Goal: Transaction & Acquisition: Purchase product/service

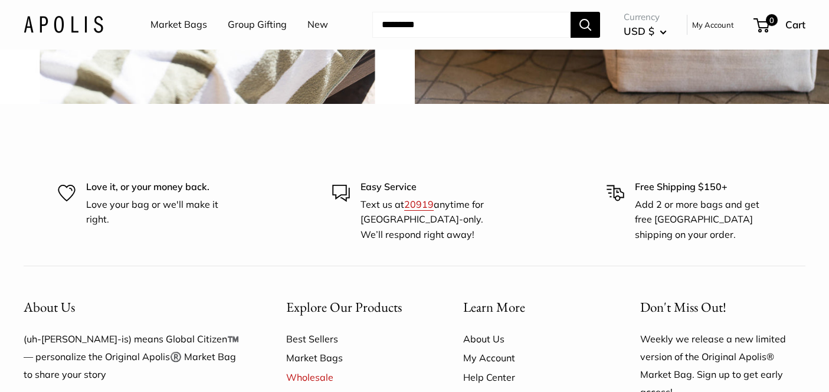
scroll to position [3187, 0]
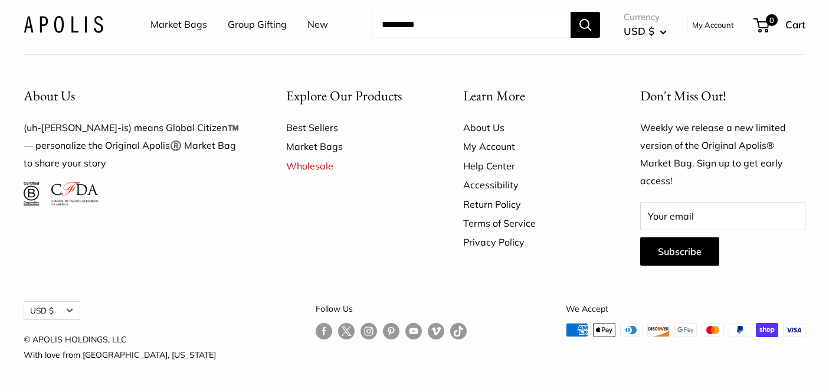
click at [724, 25] on link "My Account" at bounding box center [713, 25] width 42 height 14
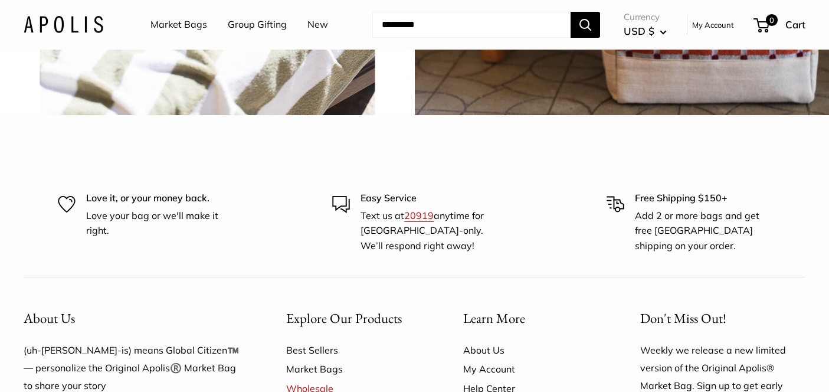
scroll to position [0, 0]
click at [699, 22] on link "My Account" at bounding box center [713, 25] width 42 height 14
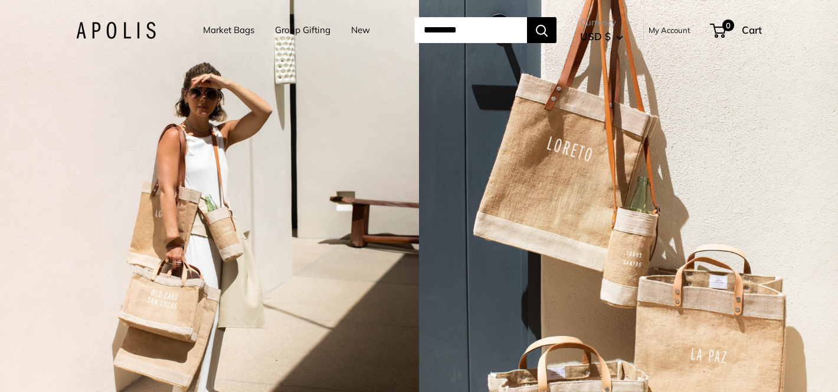
click at [216, 34] on link "Market Bags" at bounding box center [228, 30] width 51 height 17
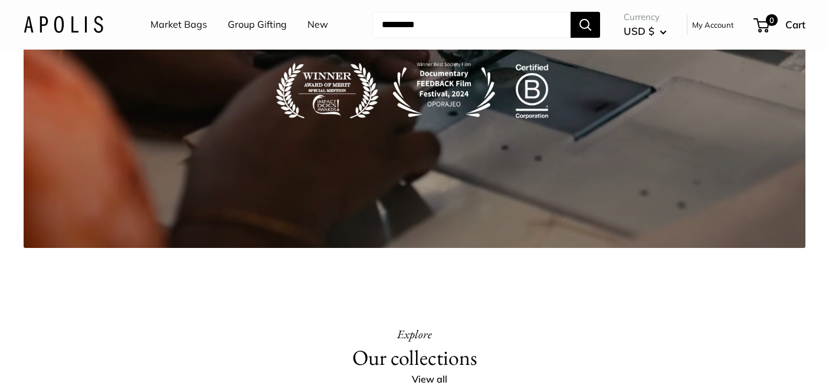
scroll to position [2268, 0]
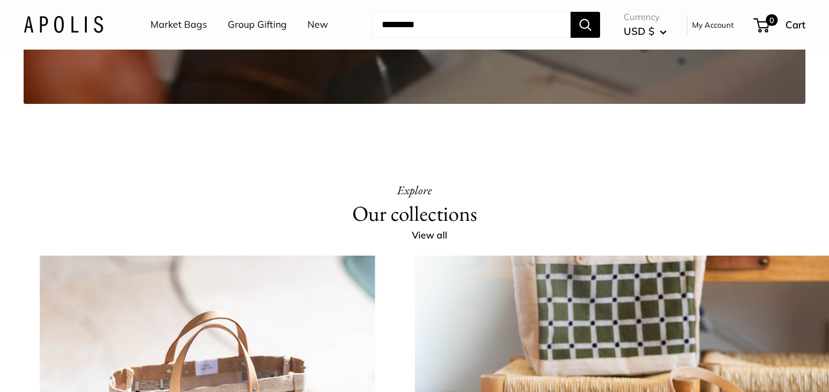
click at [196, 25] on link "Market Bags" at bounding box center [179, 25] width 57 height 18
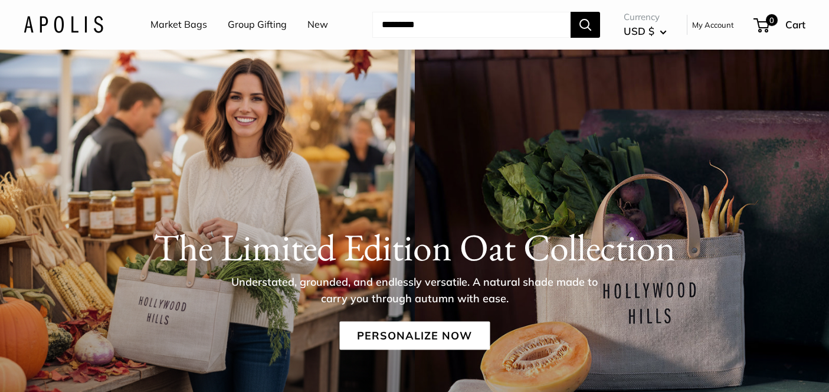
click at [271, 29] on link "Group Gifting" at bounding box center [257, 25] width 59 height 18
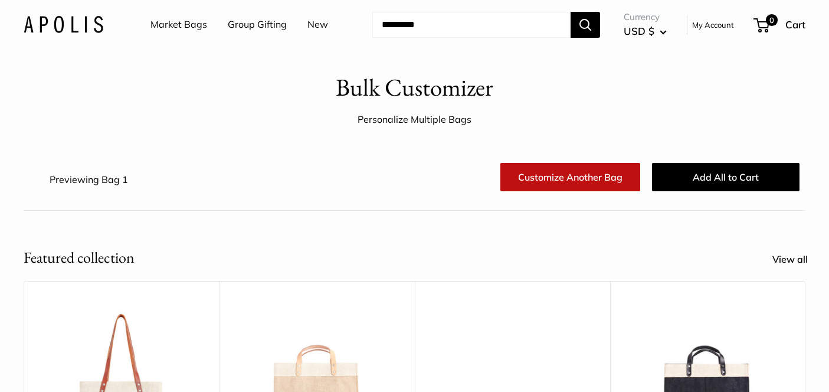
click at [704, 28] on link "My Account" at bounding box center [713, 25] width 42 height 14
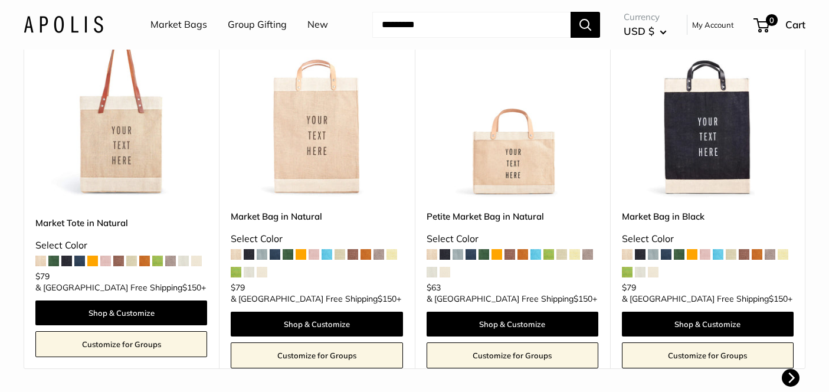
scroll to position [286, 0]
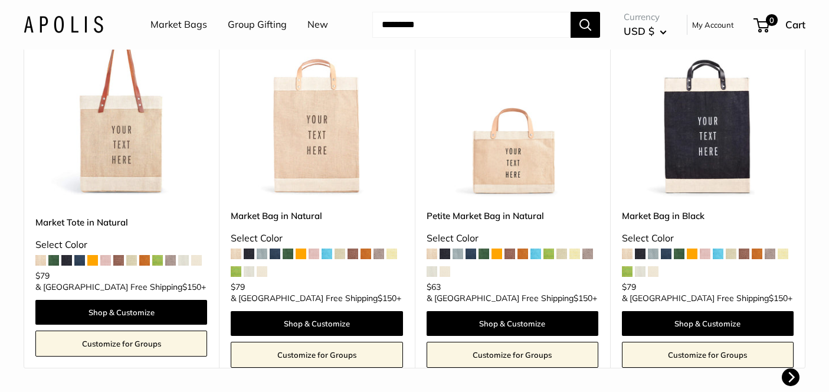
click at [176, 344] on link "Customize for Groups" at bounding box center [121, 344] width 172 height 26
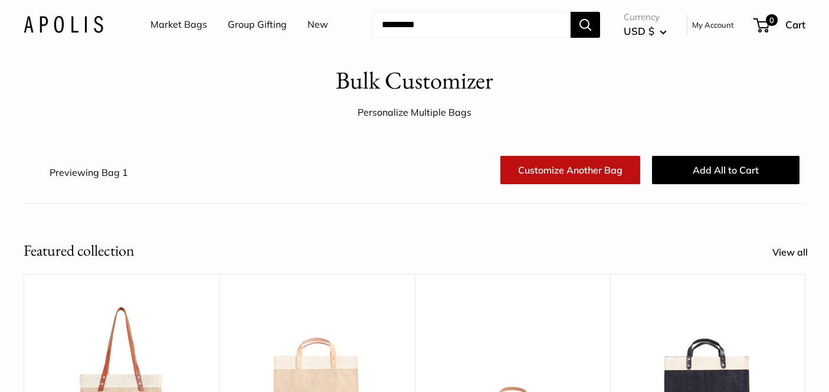
scroll to position [0, 0]
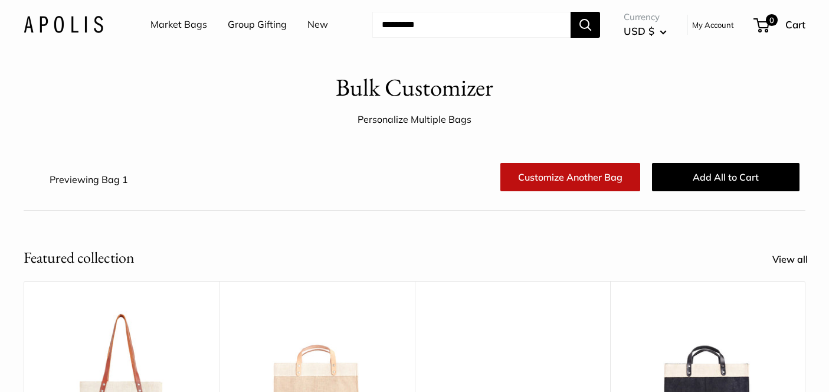
click at [172, 28] on link "Market Bags" at bounding box center [179, 25] width 57 height 18
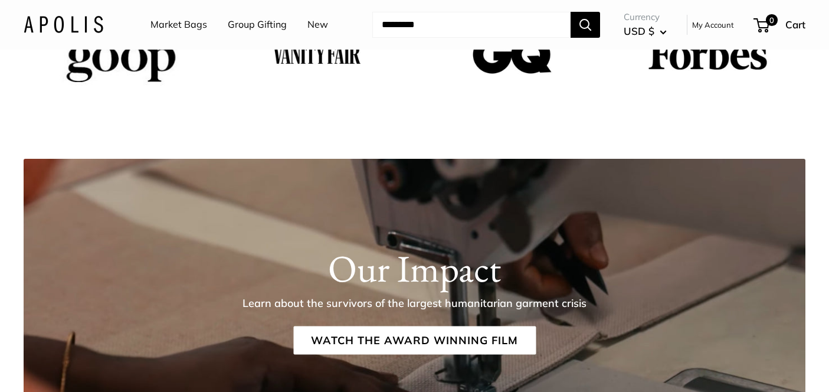
scroll to position [1789, 0]
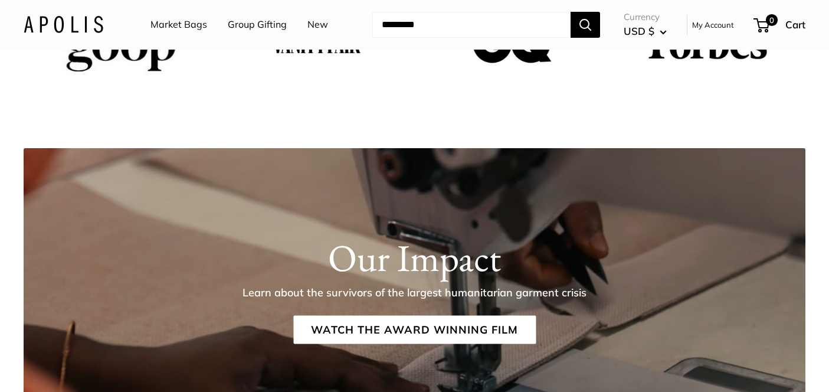
click at [179, 28] on link "Market Bags" at bounding box center [179, 25] width 57 height 18
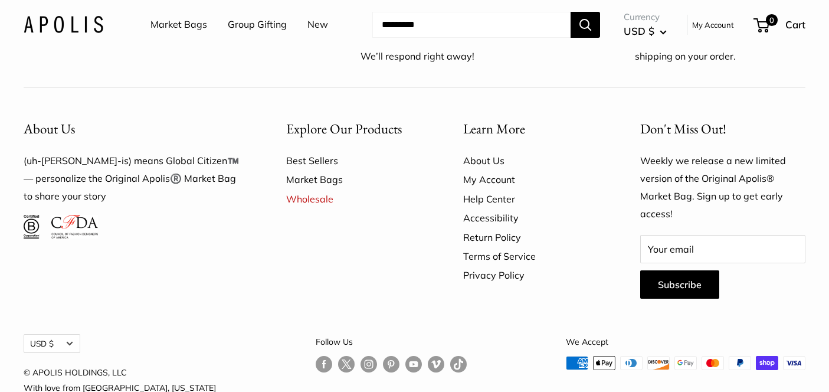
scroll to position [3011, 0]
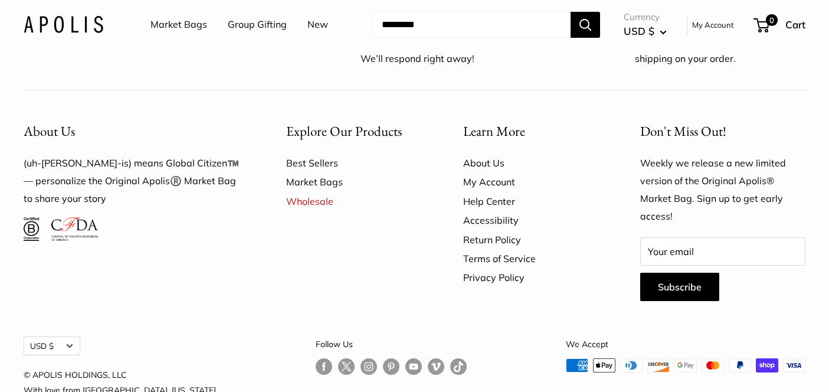
click at [457, 9] on div "Market Bags Group Gifting New Need help? Text Us: 20919 hello@apolisglobal.com …" at bounding box center [415, 25] width 782 height 38
click at [455, 24] on input "Search..." at bounding box center [471, 25] width 198 height 26
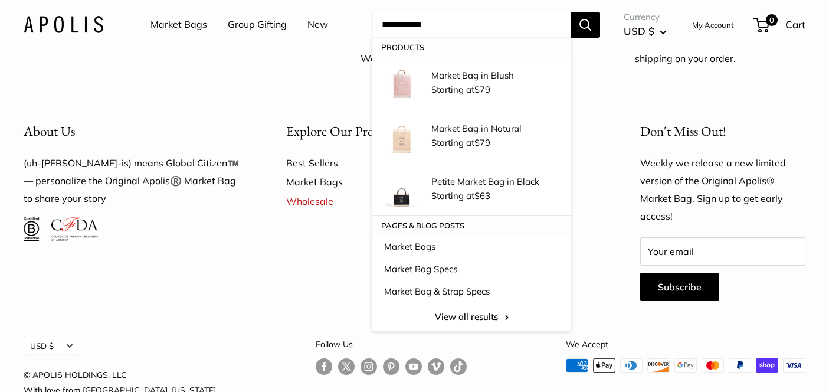
type input "**********"
click at [584, 32] on button "Search" at bounding box center [586, 25] width 30 height 26
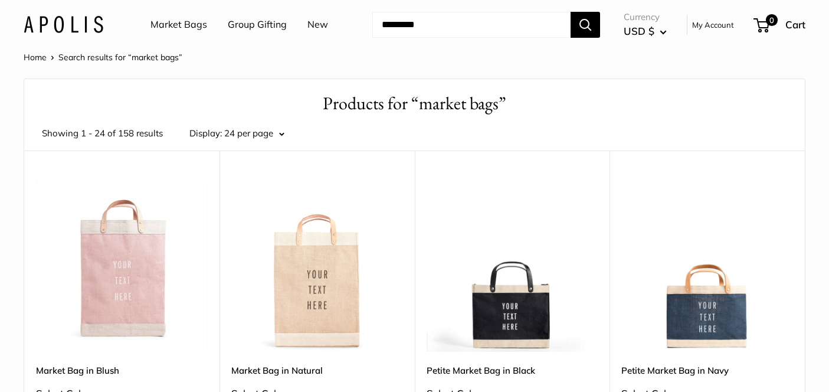
click at [292, 132] on div "Showing 1 - 24 of 158 results Display: 24 per page Display 24 per page 36 per p…" at bounding box center [414, 133] width 781 height 34
click at [287, 134] on div "Showing 1 - 24 of 158 results Display: 24 per page Display 24 per page 36 per p…" at bounding box center [414, 133] width 781 height 34
click at [284, 135] on button "24 per page" at bounding box center [254, 133] width 60 height 17
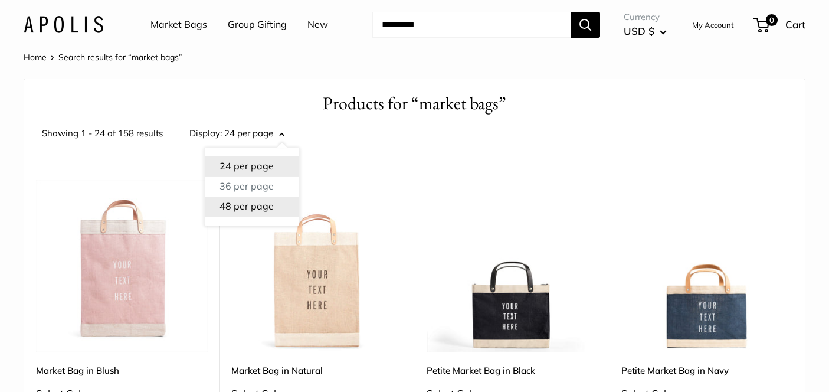
click at [253, 207] on button "48 per page" at bounding box center [252, 207] width 94 height 20
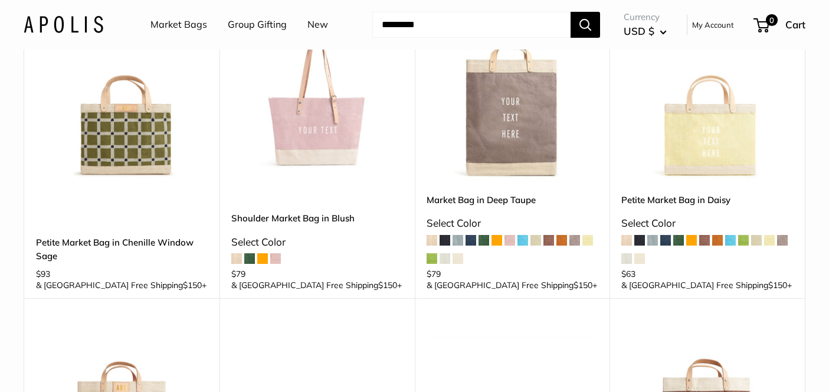
scroll to position [1449, 0]
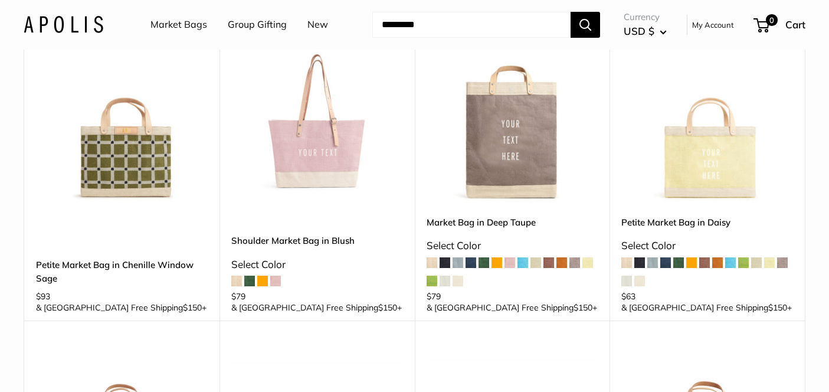
click at [234, 276] on span at bounding box center [236, 281] width 11 height 11
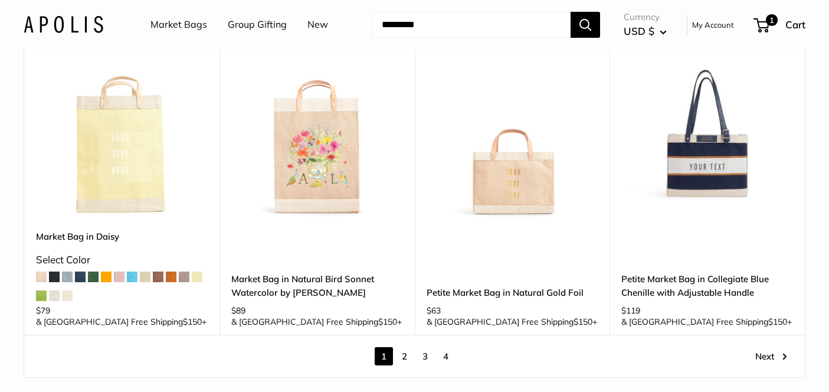
scroll to position [3653, 0]
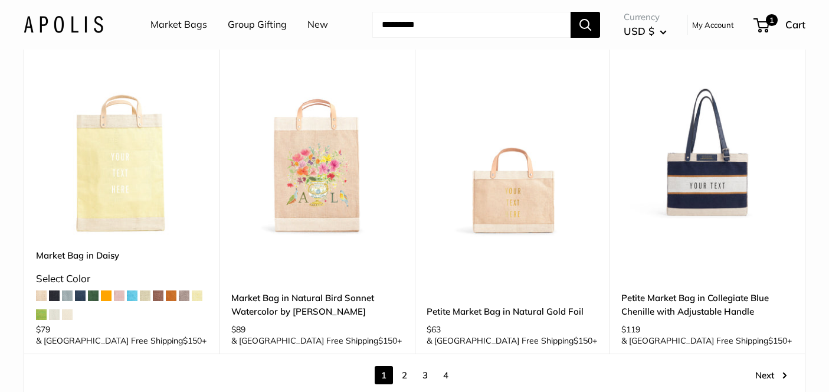
click at [407, 366] on link "2" at bounding box center [404, 375] width 18 height 18
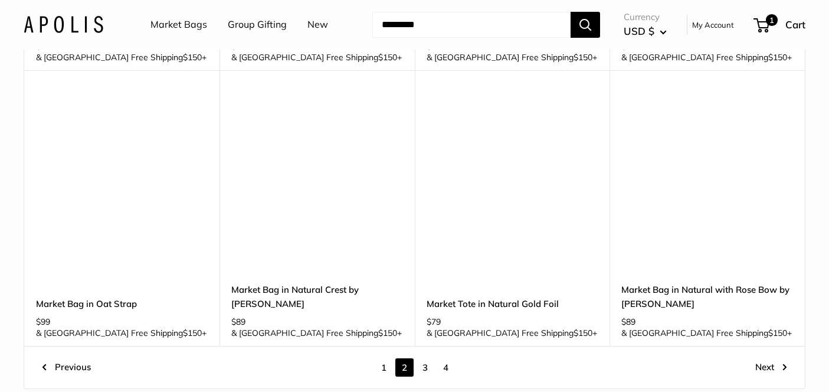
scroll to position [3353, 0]
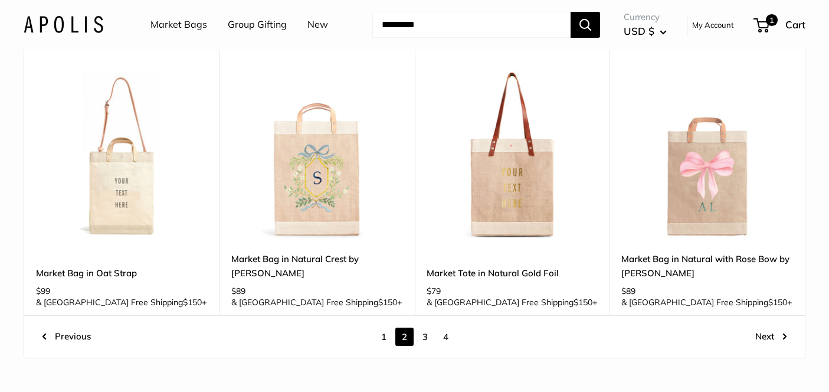
click at [428, 328] on link "3" at bounding box center [425, 337] width 18 height 18
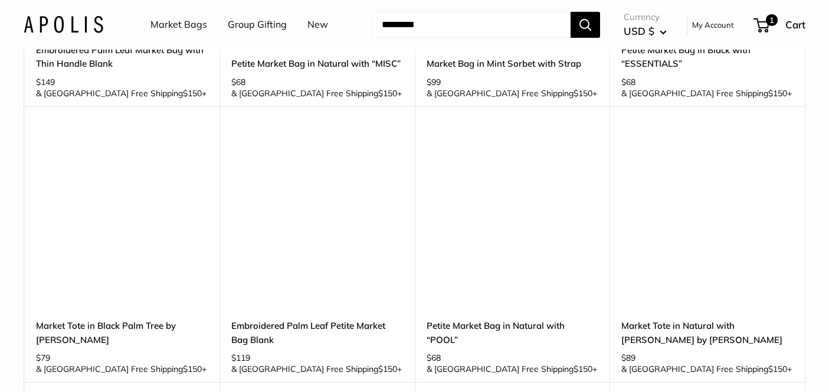
scroll to position [1975, 0]
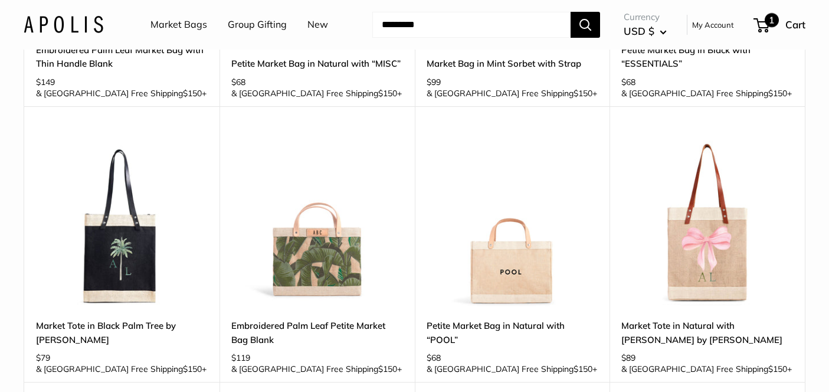
click at [760, 19] on span "1" at bounding box center [762, 25] width 16 height 14
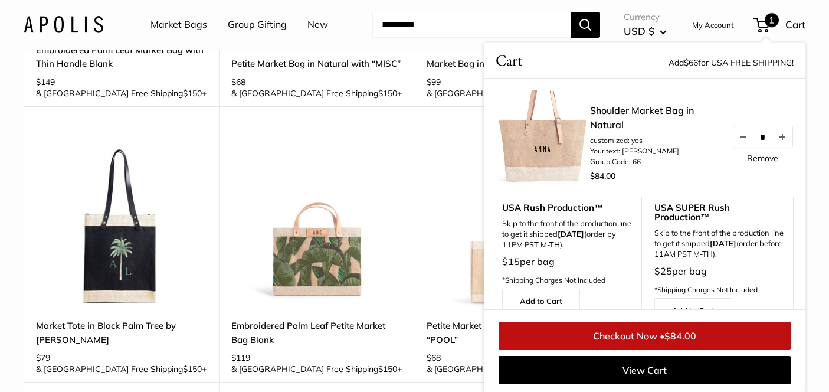
click at [614, 109] on link "Shoulder Market Bag in Natural" at bounding box center [655, 117] width 130 height 28
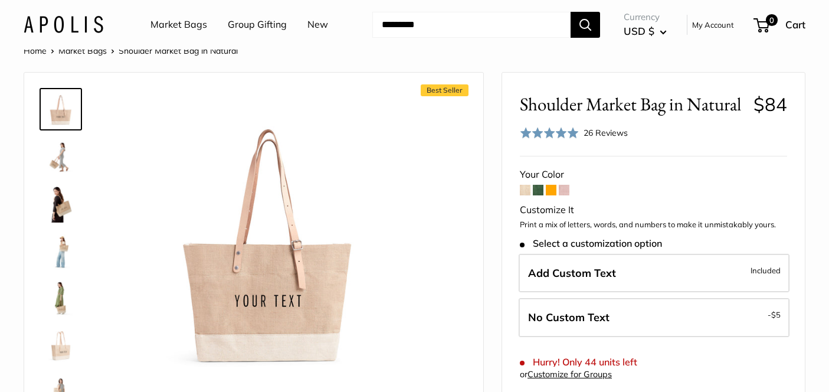
scroll to position [7, 0]
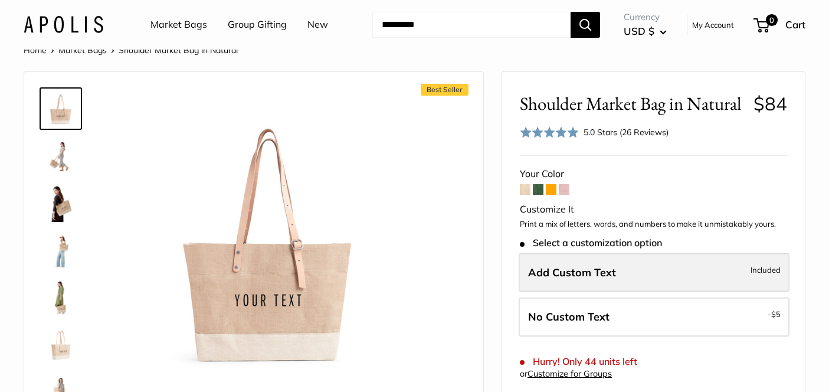
click at [633, 273] on label "Add Custom Text Included" at bounding box center [654, 272] width 271 height 39
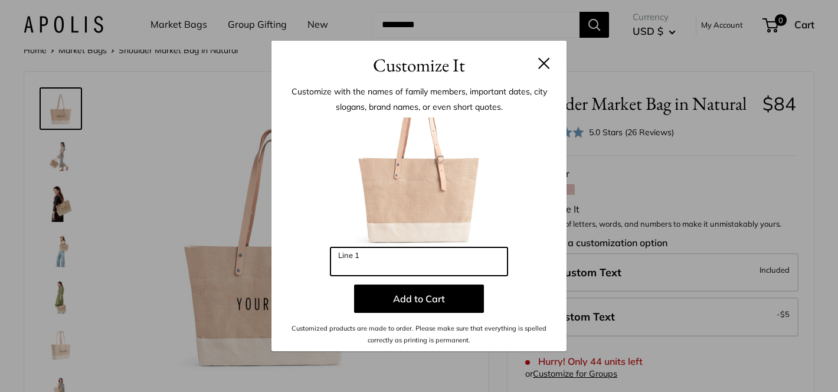
click at [456, 256] on input "Line 1" at bounding box center [419, 261] width 177 height 28
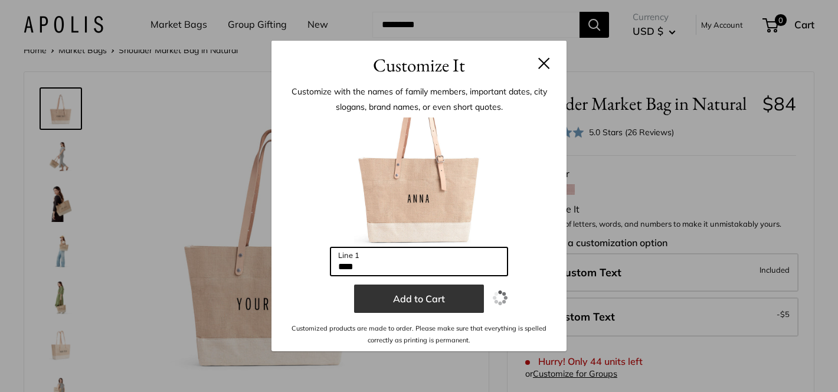
type input "****"
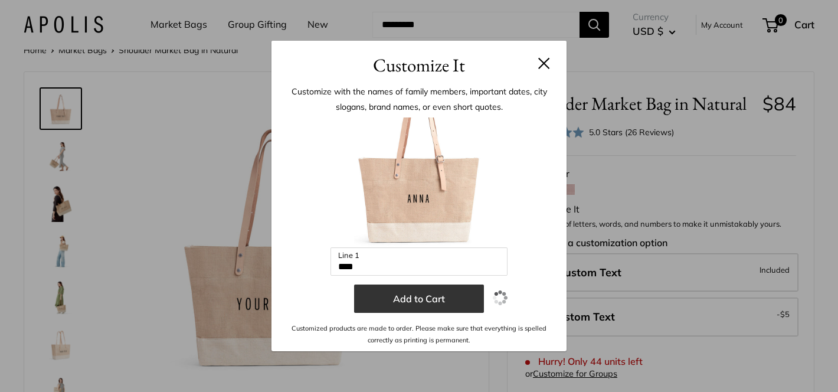
click at [407, 300] on button "Add to Cart" at bounding box center [419, 299] width 130 height 28
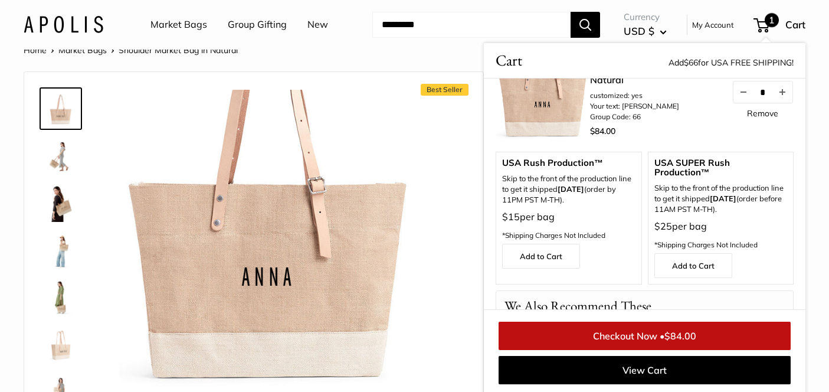
scroll to position [46, 0]
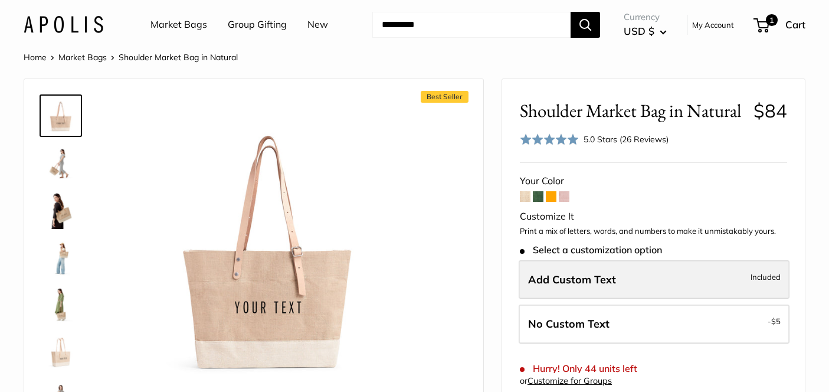
click at [586, 280] on span "Add Custom Text" at bounding box center [572, 280] width 88 height 14
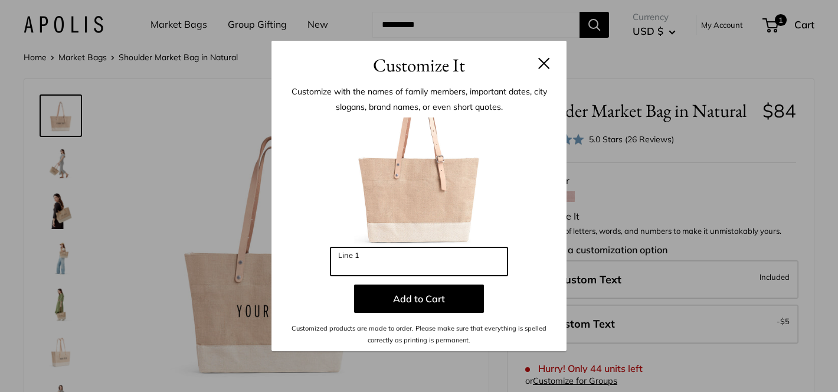
click at [429, 260] on input "Line 1" at bounding box center [419, 261] width 177 height 28
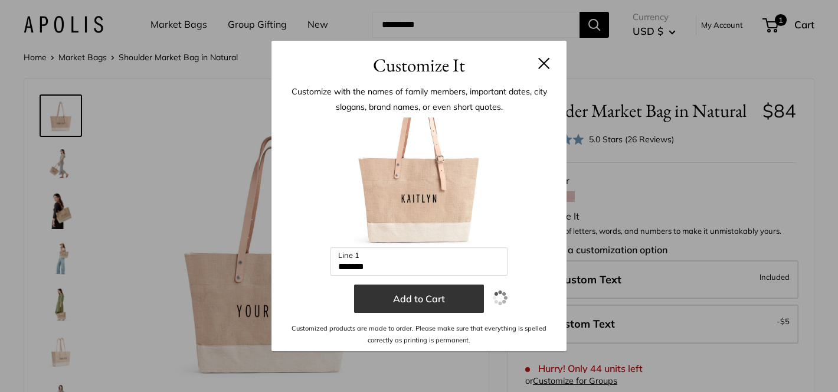
click at [443, 301] on button "Add to Cart" at bounding box center [419, 299] width 130 height 28
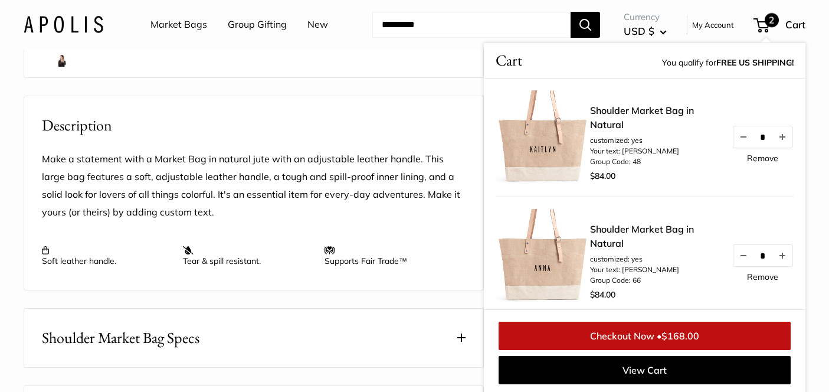
scroll to position [380, 0]
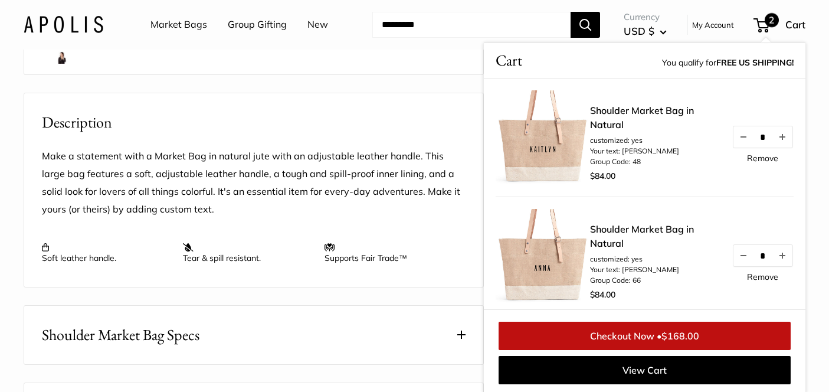
click at [807, 51] on div "Home Market Bags Shoulder Market Bag in Natural Best Seller" at bounding box center [414, 180] width 829 height 1023
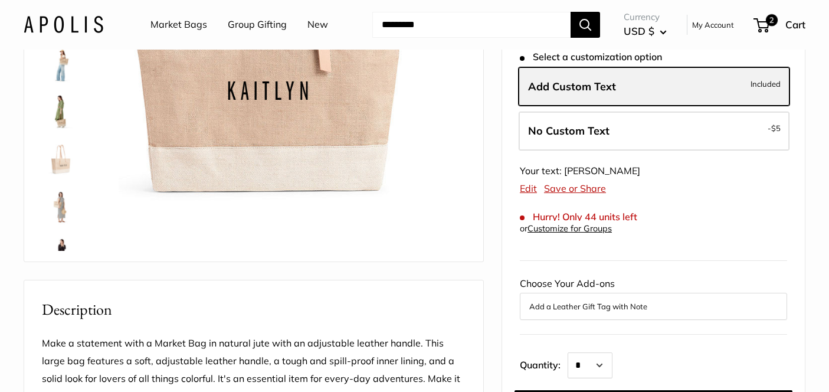
scroll to position [192, 0]
click at [625, 89] on label "Add Custom Text Included" at bounding box center [654, 87] width 271 height 39
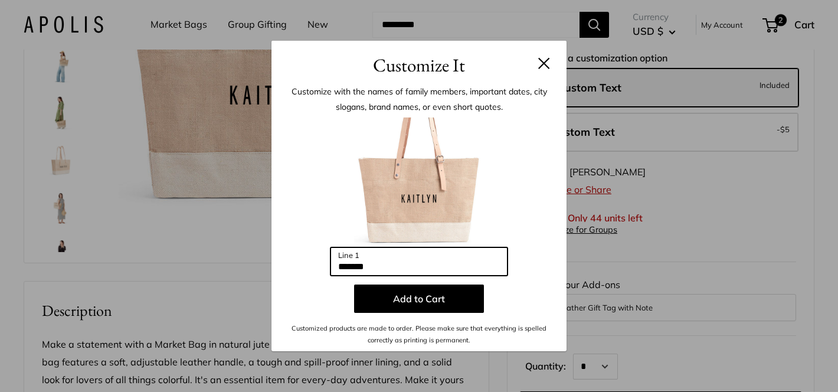
click at [421, 264] on input "*******" at bounding box center [419, 261] width 177 height 28
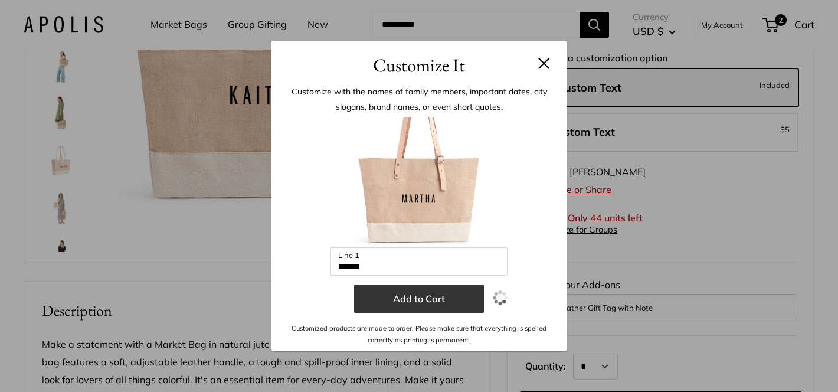
click at [386, 300] on button "Add to Cart" at bounding box center [419, 299] width 130 height 28
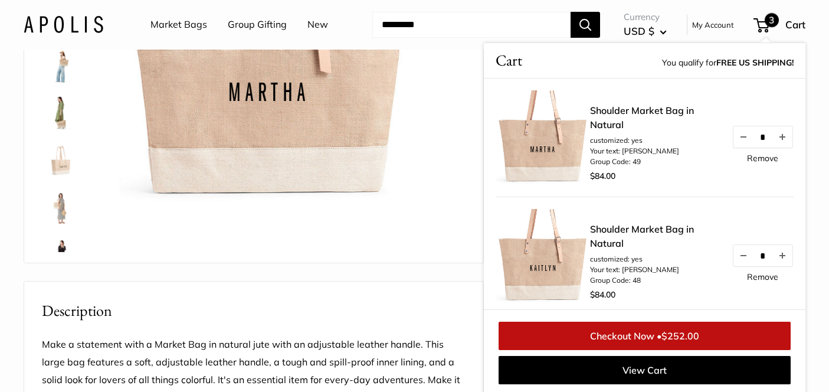
click at [823, 88] on div "Home Market Bags Shoulder Market Bag in Natural Best Seller" at bounding box center [414, 369] width 829 height 1023
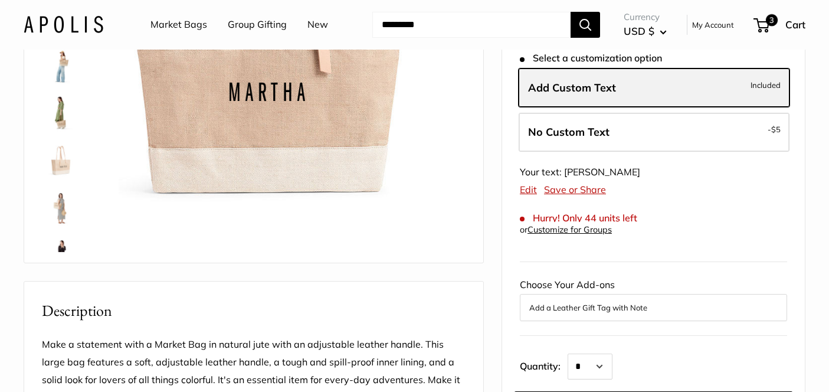
click at [682, 83] on label "Add Custom Text Included" at bounding box center [654, 87] width 271 height 39
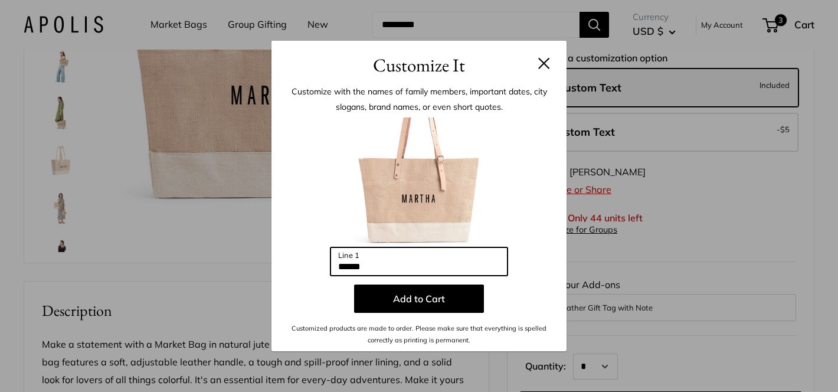
click at [437, 259] on input "******" at bounding box center [419, 261] width 177 height 28
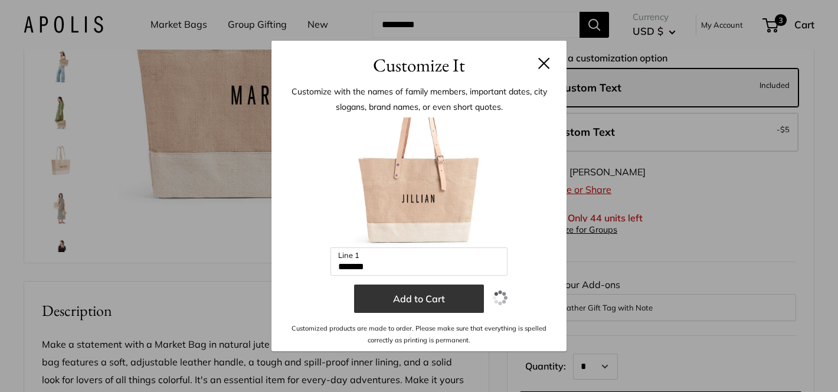
click at [439, 303] on button "Add to Cart" at bounding box center [419, 299] width 130 height 28
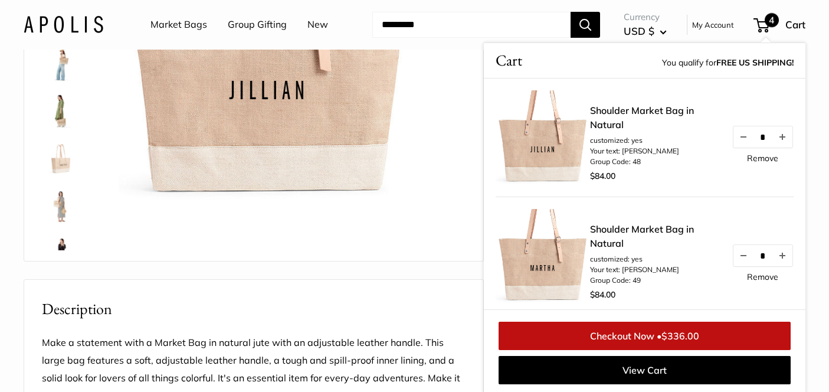
scroll to position [194, 0]
click at [816, 81] on div "Home Market Bags Shoulder Market Bag in Natural Best Seller" at bounding box center [414, 366] width 829 height 1023
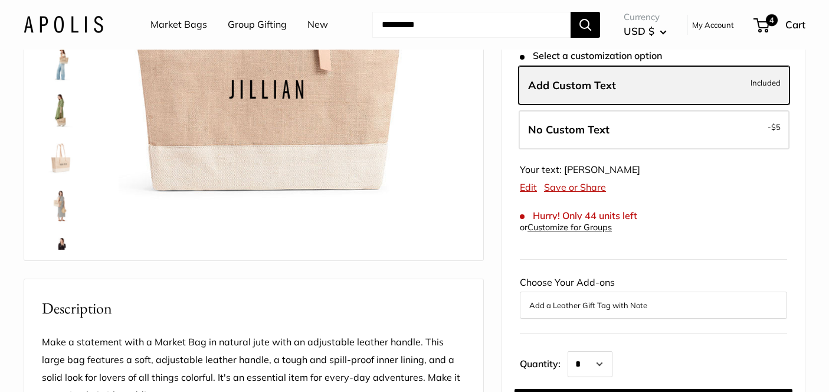
click at [619, 87] on label "Add Custom Text Included" at bounding box center [654, 85] width 271 height 39
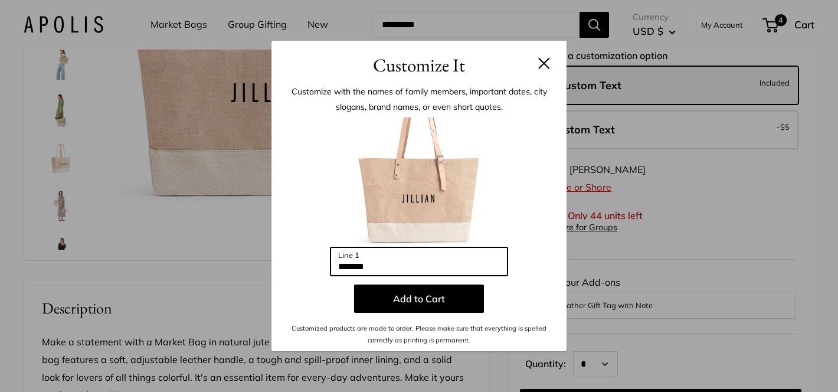
click at [391, 261] on input "*******" at bounding box center [419, 261] width 177 height 28
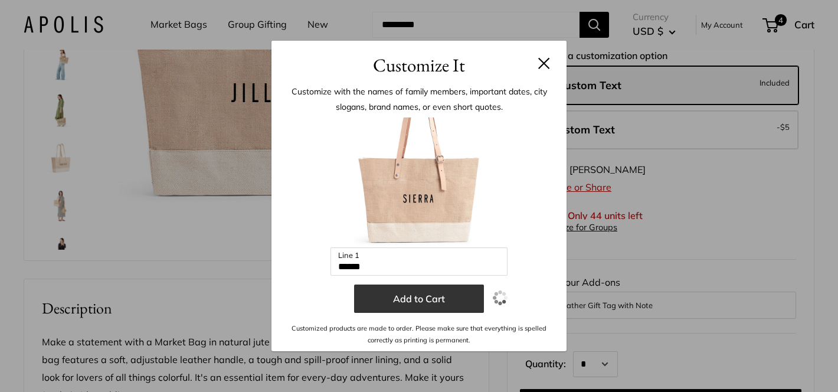
click at [366, 299] on button "Add to Cart" at bounding box center [419, 299] width 130 height 28
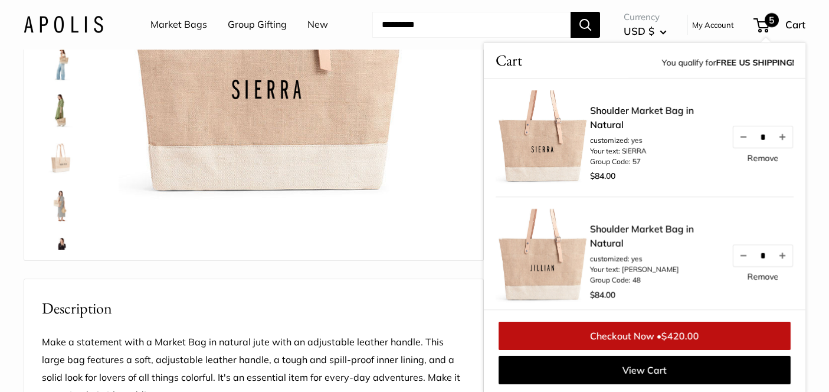
click at [819, 115] on div "Home Market Bags Shoulder Market Bag in Natural Best Seller" at bounding box center [414, 366] width 829 height 1023
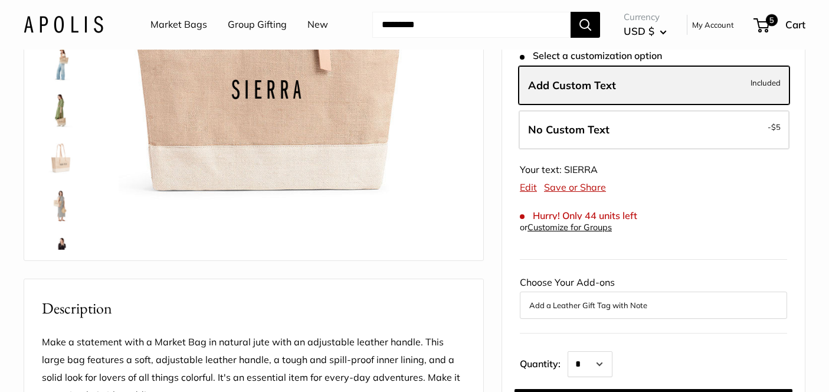
click at [634, 82] on label "Add Custom Text Included" at bounding box center [654, 85] width 271 height 39
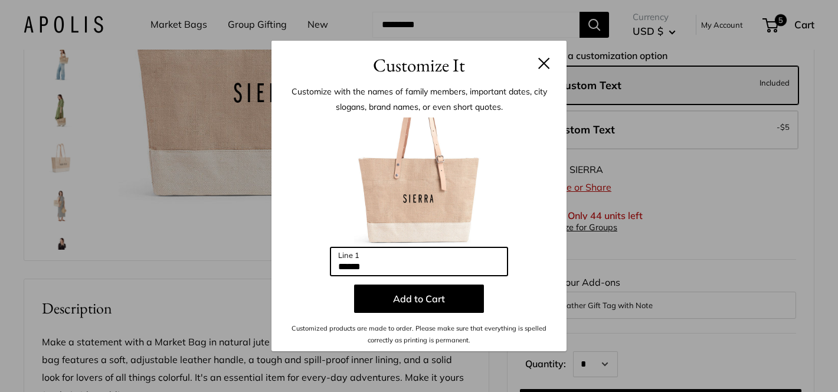
click at [399, 262] on input "******" at bounding box center [419, 261] width 177 height 28
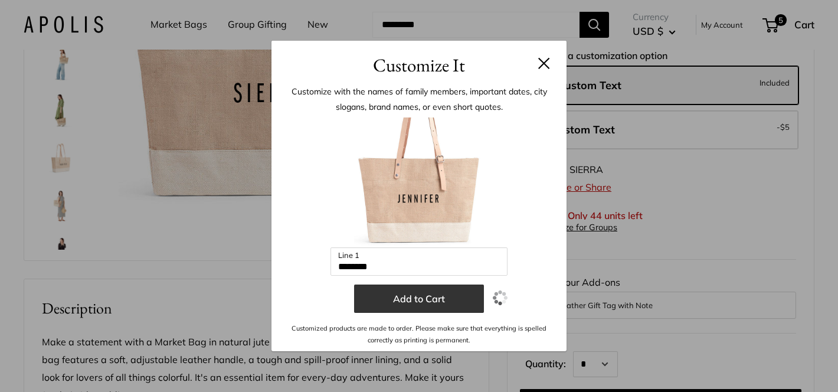
click at [401, 298] on button "Add to Cart" at bounding box center [419, 299] width 130 height 28
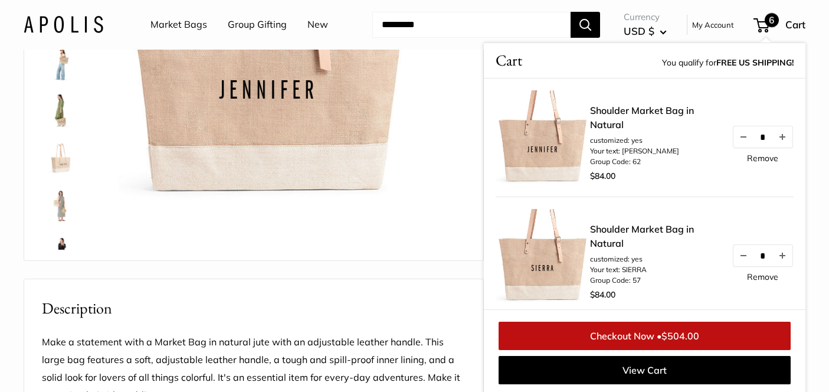
click at [816, 146] on div "Home Market Bags Shoulder Market Bag in Natural Best Seller" at bounding box center [414, 366] width 829 height 1023
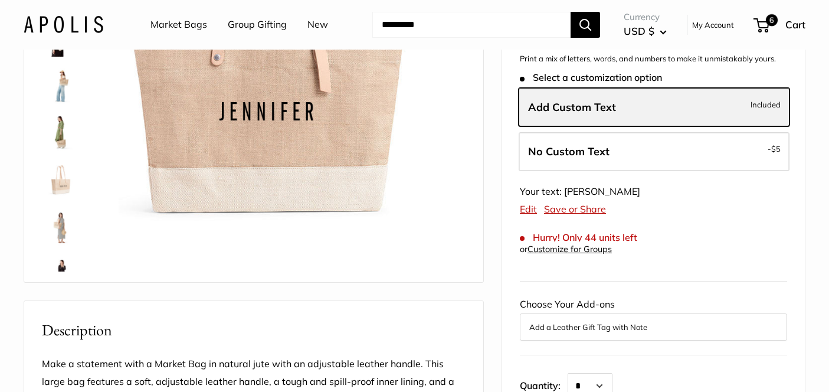
scroll to position [166, 0]
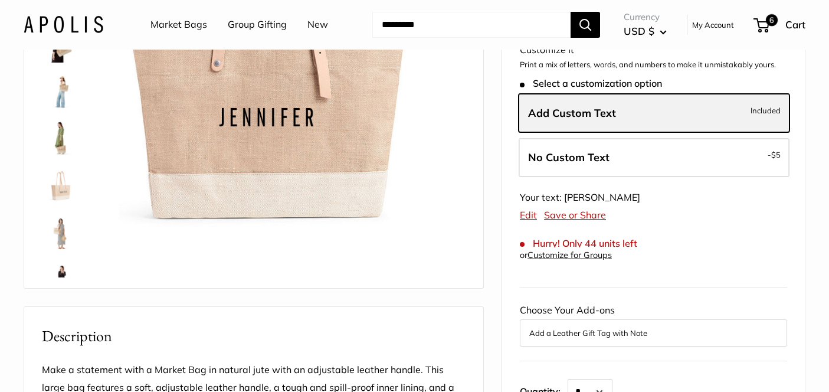
click at [643, 105] on label "Add Custom Text Included" at bounding box center [654, 113] width 271 height 39
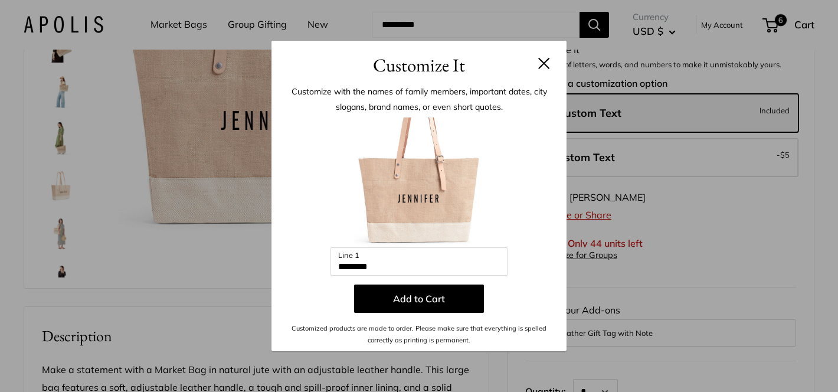
click at [408, 278] on div "Enter 10 letters ******** Line 1 Add to Cart Customized products are made to or…" at bounding box center [419, 231] width 260 height 229
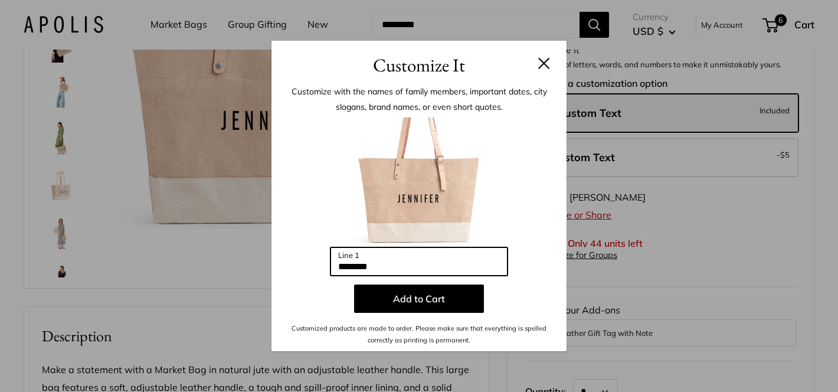
click at [409, 259] on input "********" at bounding box center [419, 261] width 177 height 28
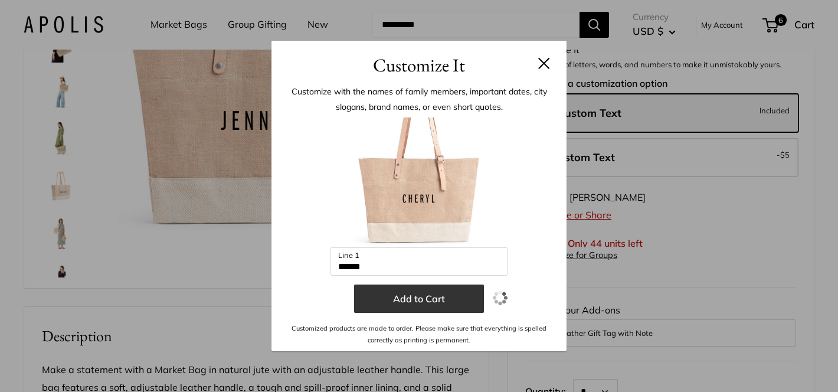
click at [426, 300] on button "Add to Cart" at bounding box center [419, 299] width 130 height 28
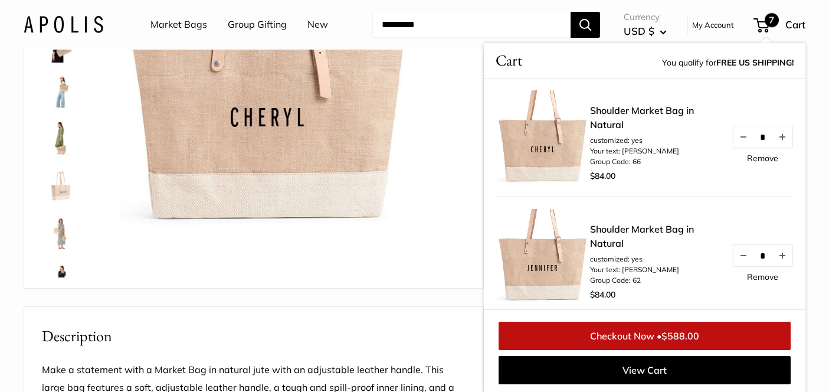
click at [815, 72] on div "Home Market Bags Shoulder Market Bag in Natural Best Seller" at bounding box center [414, 394] width 829 height 1023
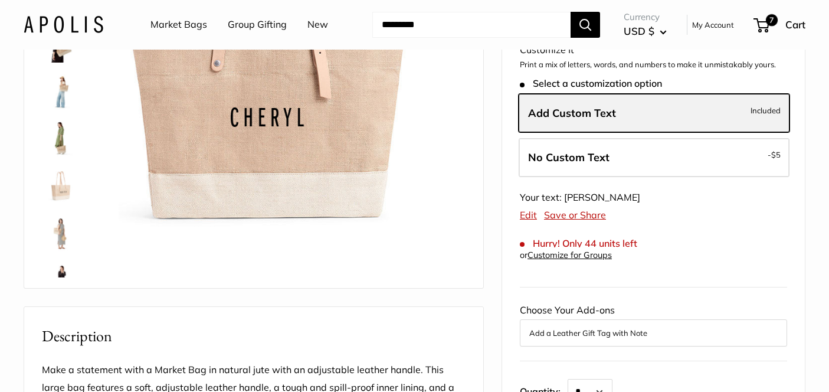
click at [609, 102] on label "Add Custom Text Included" at bounding box center [654, 113] width 271 height 39
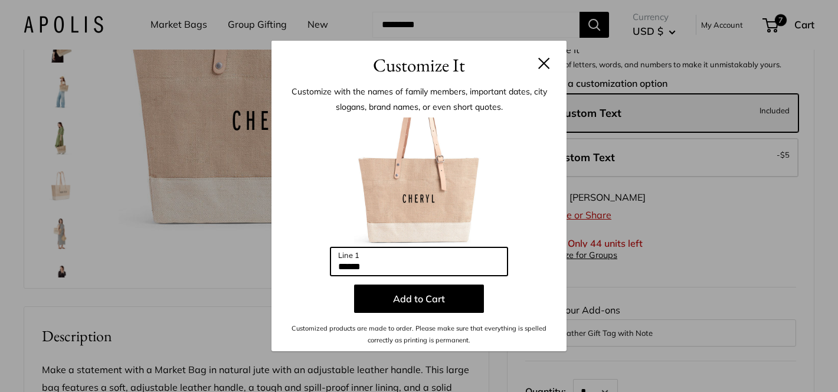
click at [404, 261] on input "******" at bounding box center [419, 261] width 177 height 28
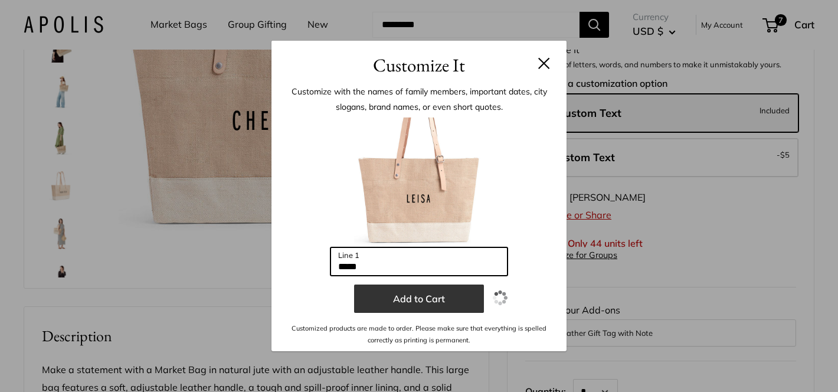
type input "*****"
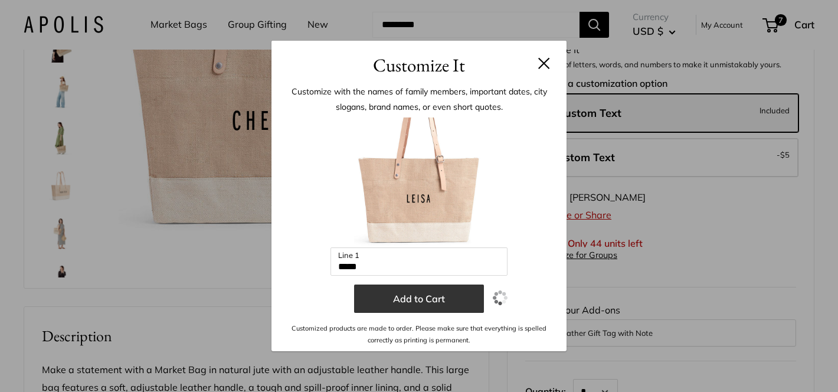
click at [413, 295] on button "Add to Cart" at bounding box center [419, 299] width 130 height 28
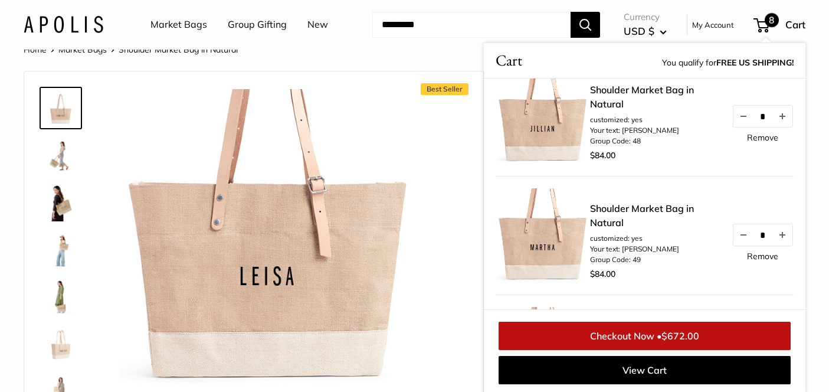
scroll to position [0, 0]
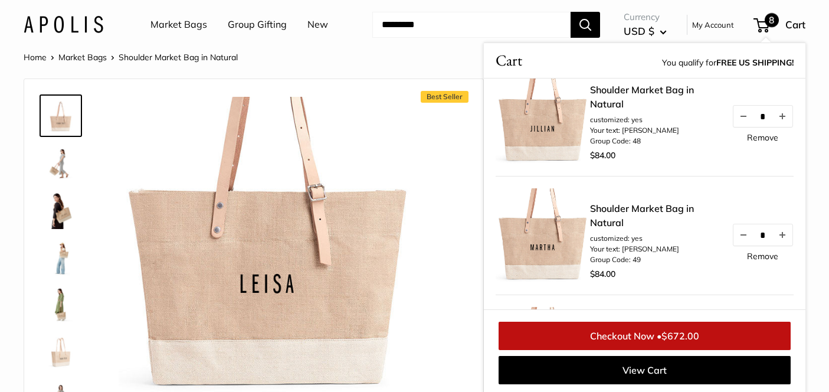
click at [822, 45] on header "Market Bags Group Gifting New Need help? Text Us: 20919 [EMAIL_ADDRESS][DOMAIN_…" at bounding box center [414, 25] width 829 height 50
